Goal: Find specific page/section: Find specific page/section

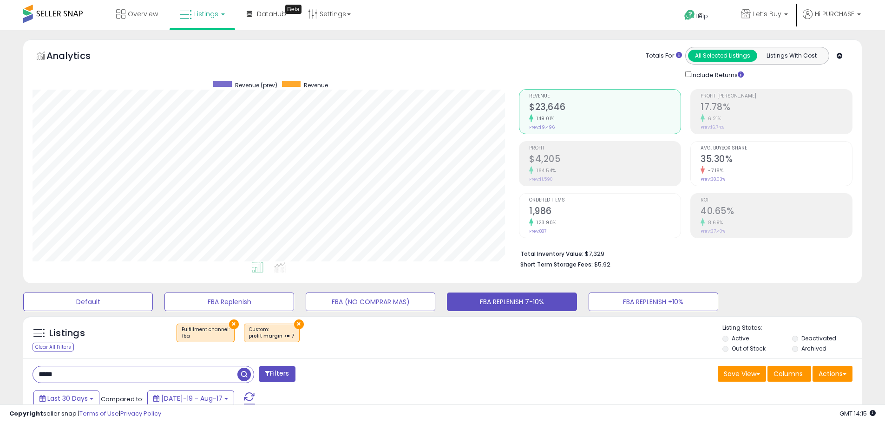
select select "**"
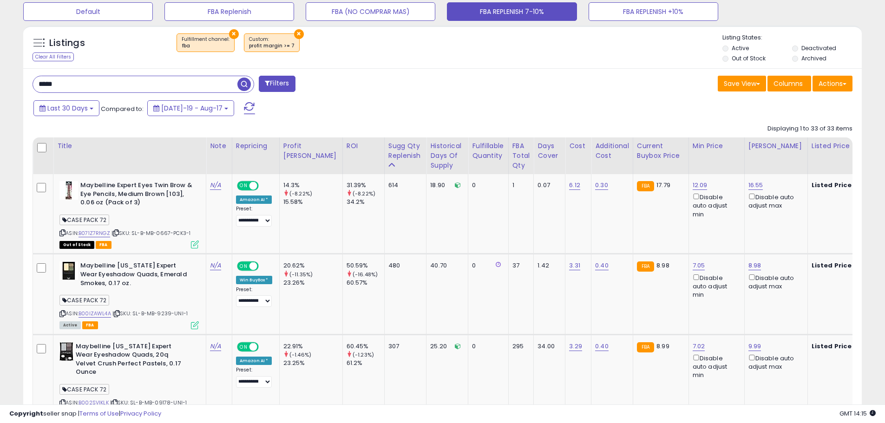
scroll to position [190, 486]
click at [164, 232] on span "| SKU: SL-B-MB-0667-PCK3-1" at bounding box center [150, 232] width 79 height 7
copy span "0667"
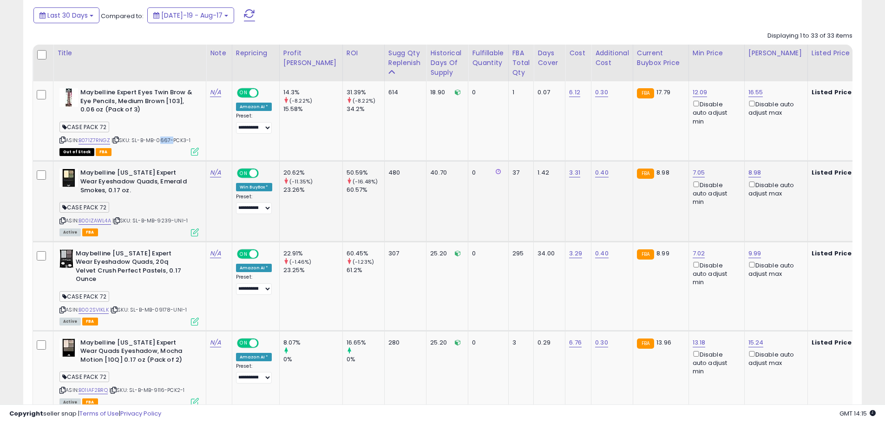
click at [163, 222] on span "| SKU: SL-B-MB-9239-UNI-1" at bounding box center [149, 220] width 75 height 7
copy span "9239"
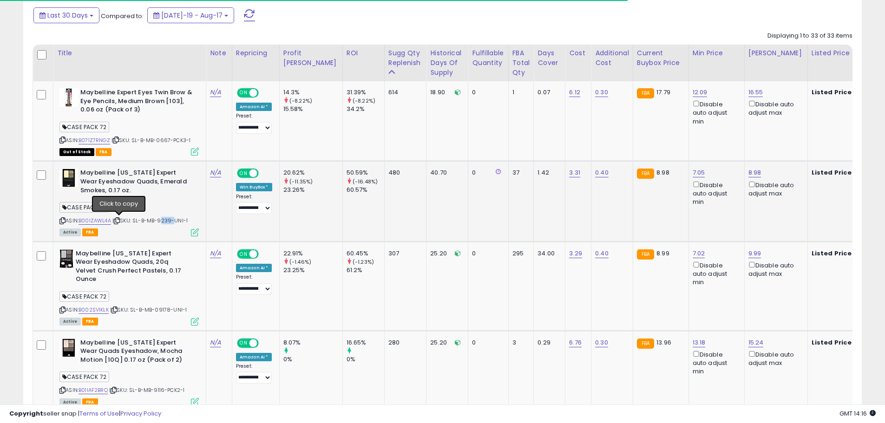
click at [119, 221] on icon at bounding box center [117, 220] width 6 height 5
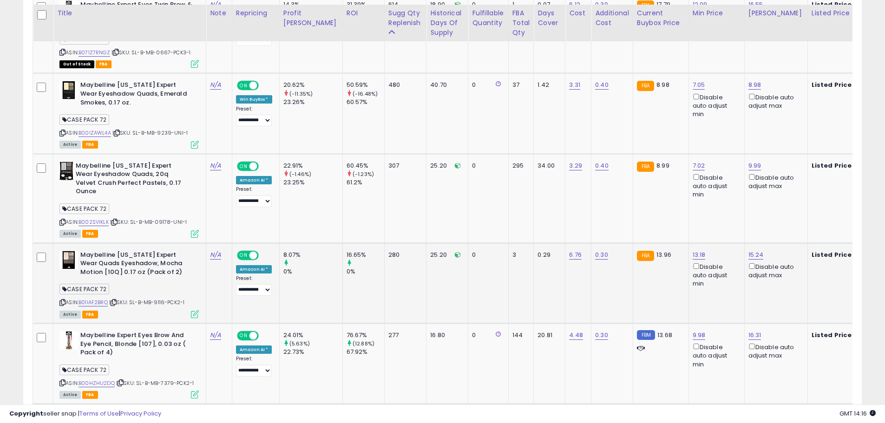
scroll to position [476, 0]
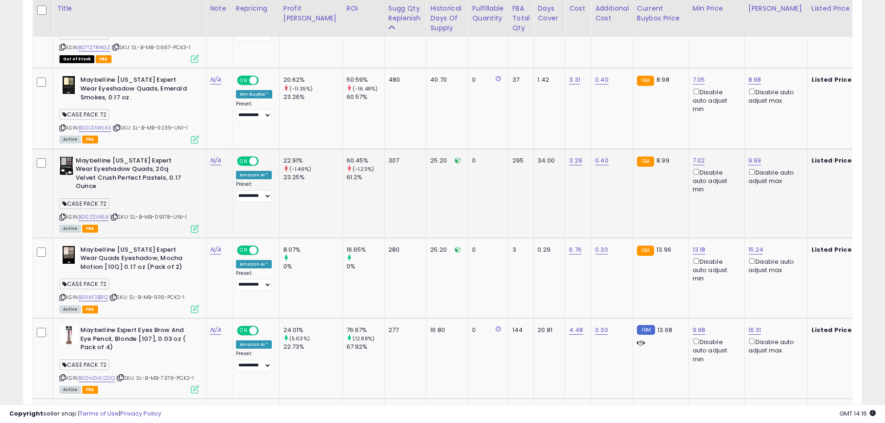
click at [163, 213] on span "| SKU: SL-B-MB-09178-UNI-1" at bounding box center [148, 216] width 77 height 7
copy span "09178"
click at [114, 215] on icon at bounding box center [114, 217] width 6 height 5
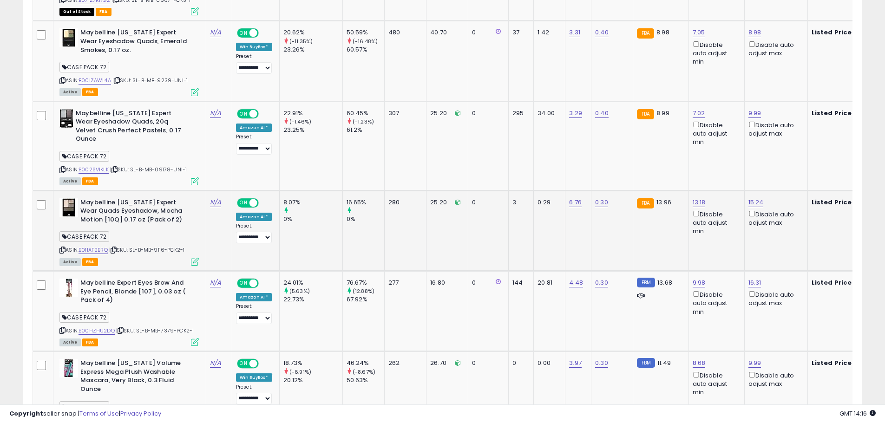
scroll to position [569, 0]
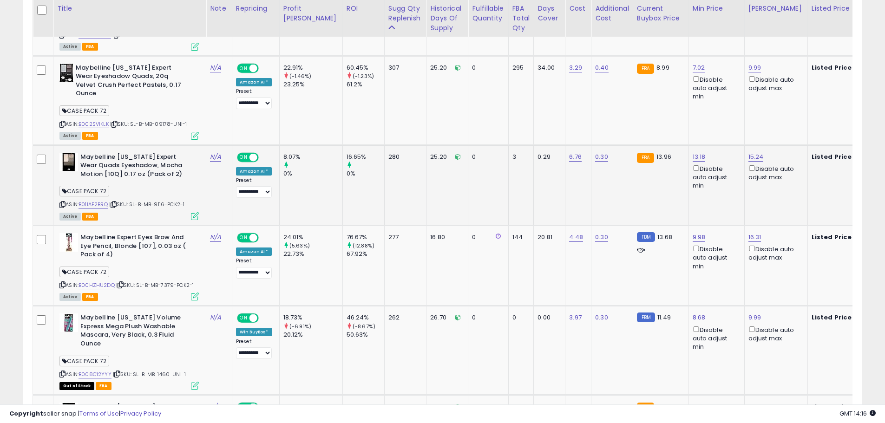
click at [160, 201] on span "| SKU: SL-B-MB-9116-PCK2-1" at bounding box center [146, 204] width 75 height 7
copy span "9116"
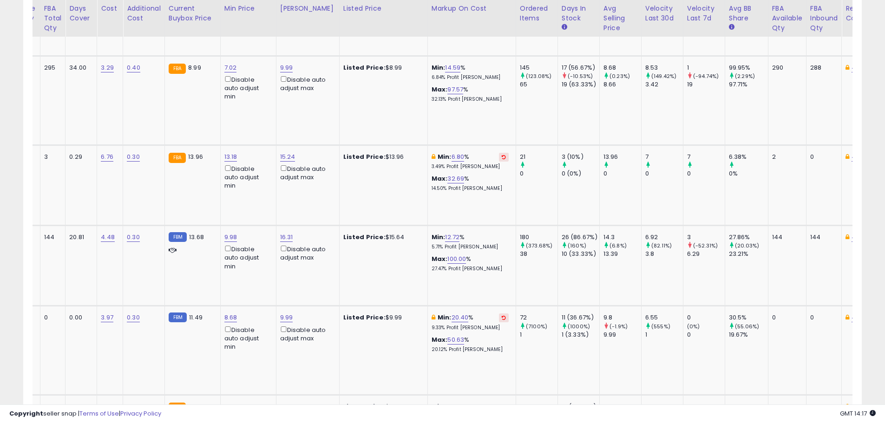
scroll to position [0, 0]
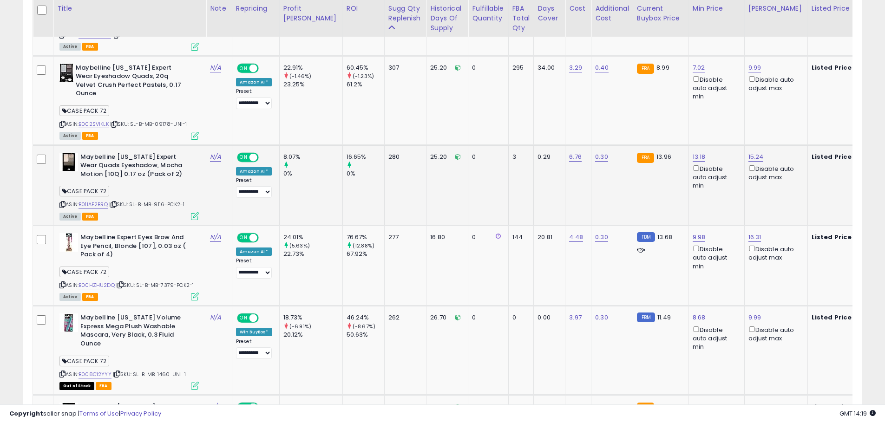
click at [114, 202] on icon at bounding box center [114, 204] width 6 height 5
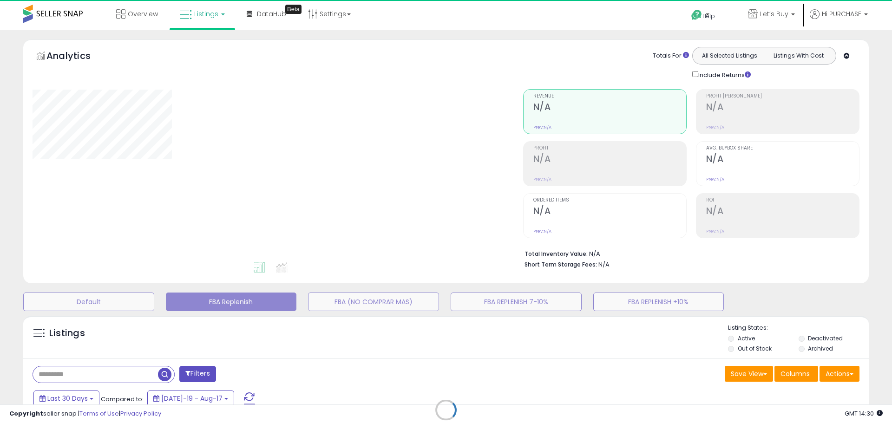
select select "**"
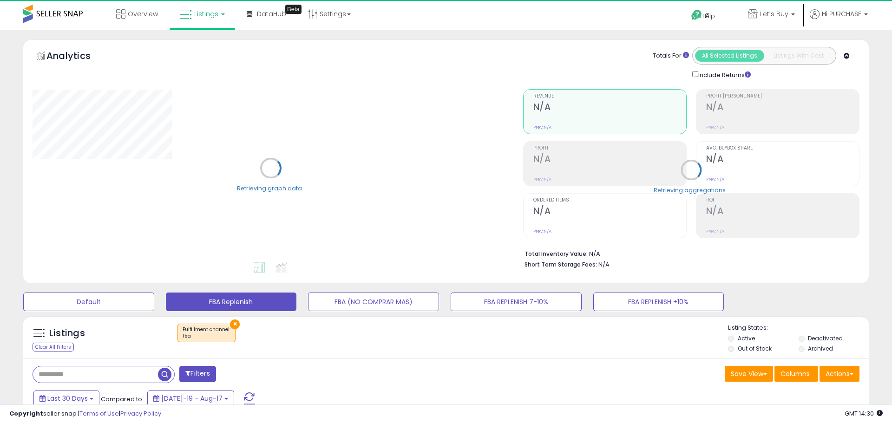
click at [84, 366] on input "text" at bounding box center [95, 374] width 125 height 16
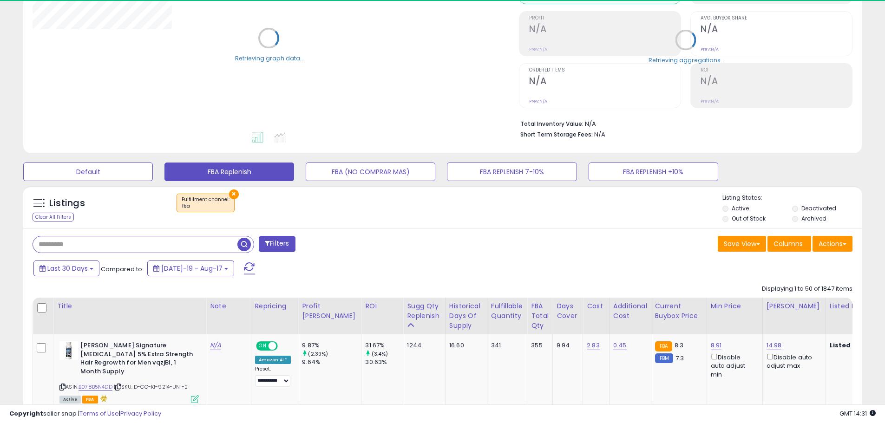
scroll to position [130, 0]
paste input "**********"
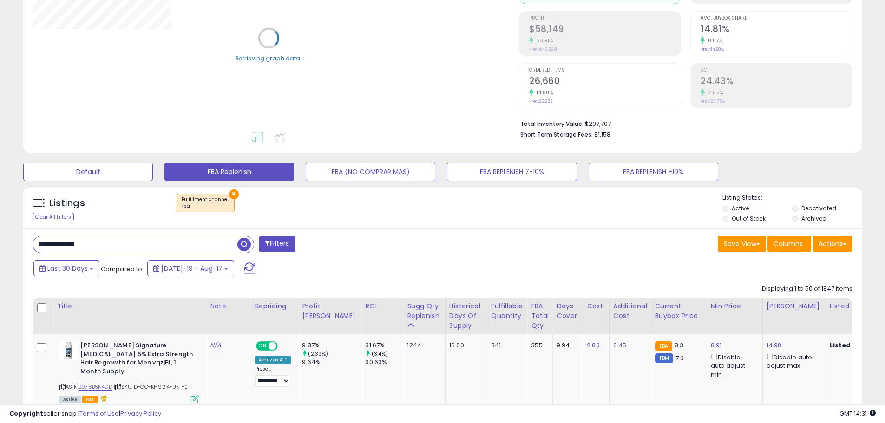
click at [243, 241] on span "button" at bounding box center [243, 244] width 13 height 13
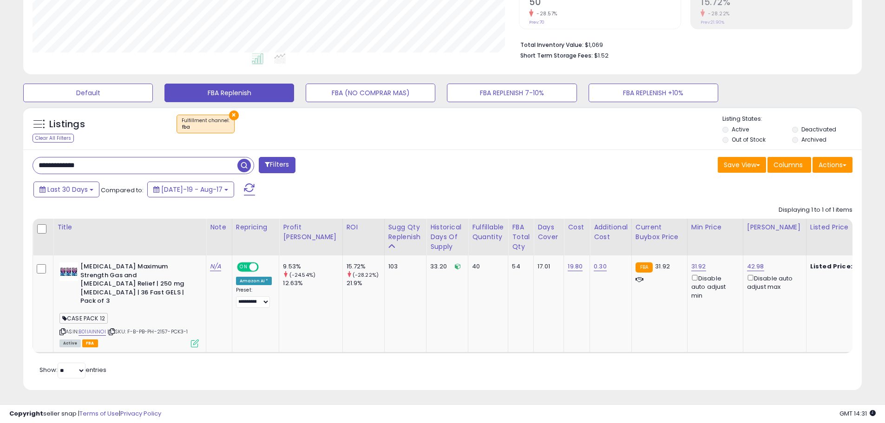
scroll to position [190, 486]
click at [112, 329] on icon at bounding box center [112, 331] width 6 height 5
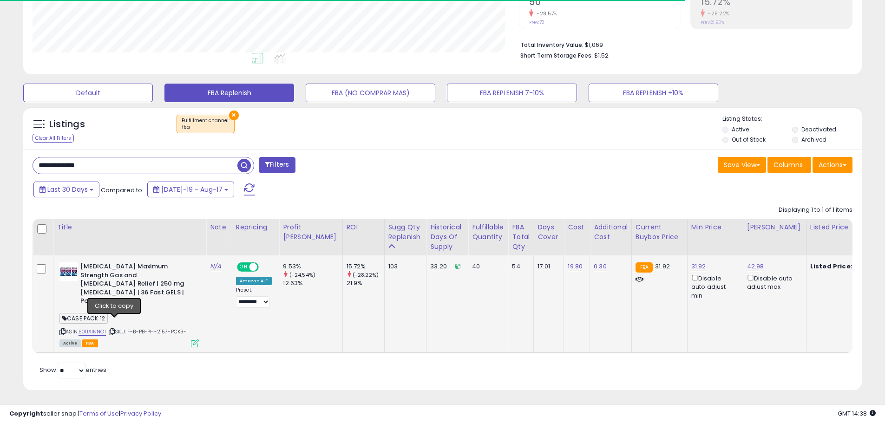
click at [113, 329] on icon at bounding box center [112, 331] width 6 height 5
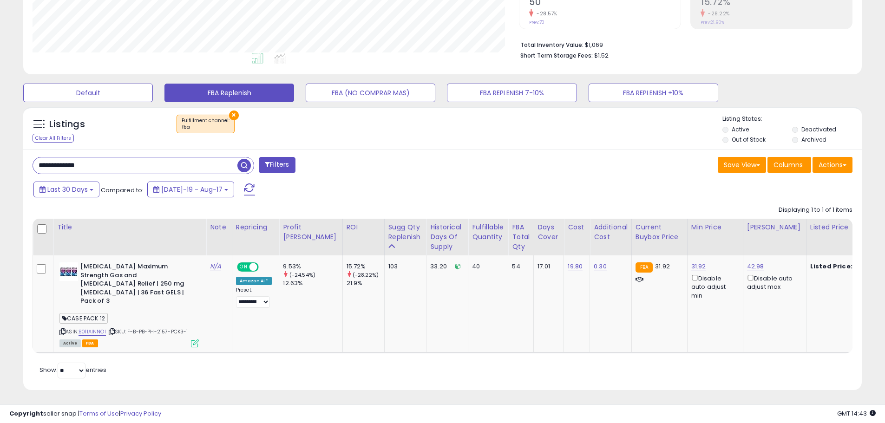
drag, startPoint x: 98, startPoint y: 166, endPoint x: -78, endPoint y: 144, distance: 177.9
click at [0, 144] on html "Unable to login Retrieving listings data.. has not yet accepted the Terms of Us…" at bounding box center [442, 2] width 885 height 423
paste input "text"
click at [246, 167] on span "button" at bounding box center [243, 165] width 13 height 13
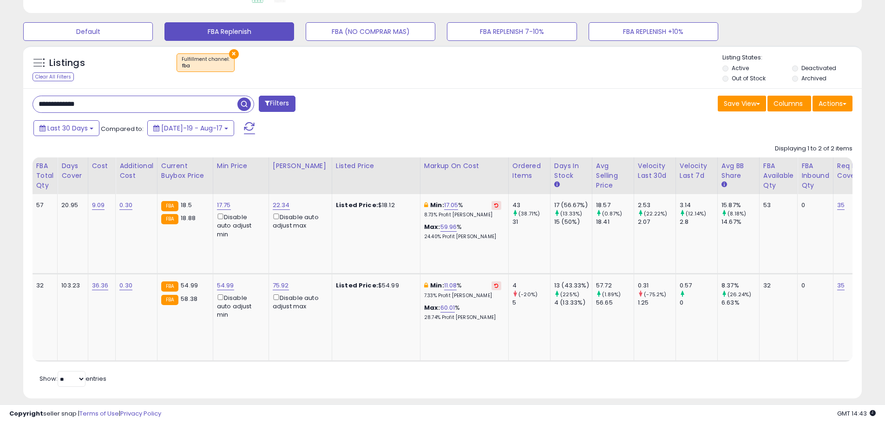
scroll to position [0, 0]
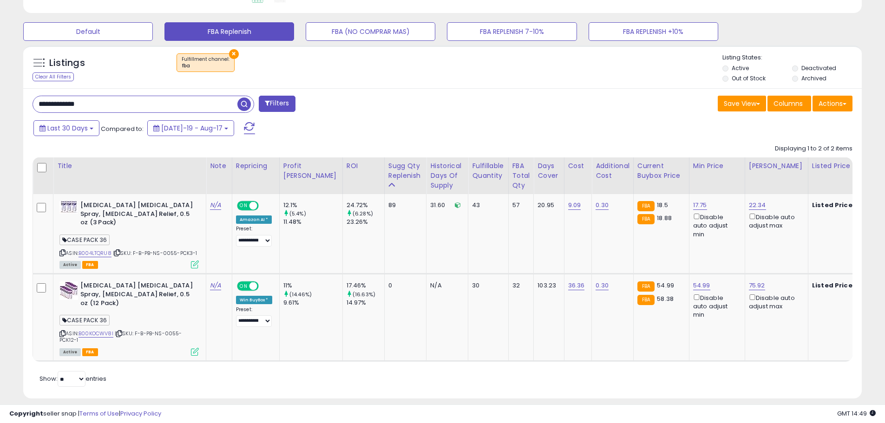
paste input "text"
drag, startPoint x: 102, startPoint y: 102, endPoint x: -21, endPoint y: 100, distance: 123.1
type input "**********"
click at [244, 105] on span "button" at bounding box center [243, 104] width 13 height 13
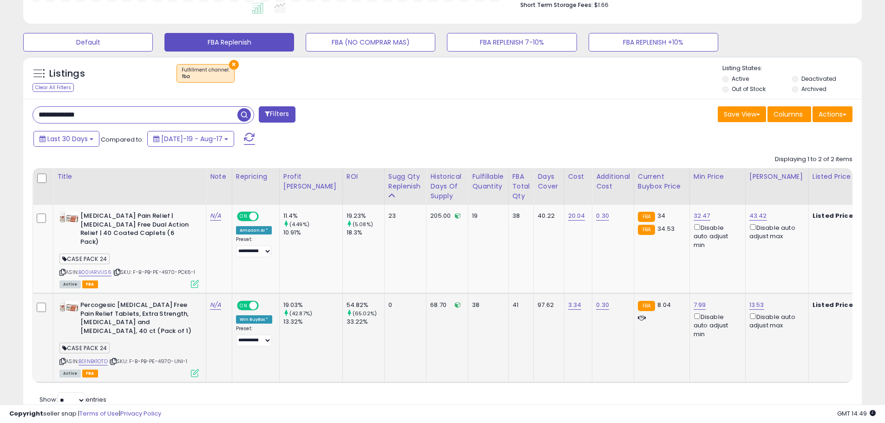
scroll to position [190, 486]
